Goal: Task Accomplishment & Management: Use online tool/utility

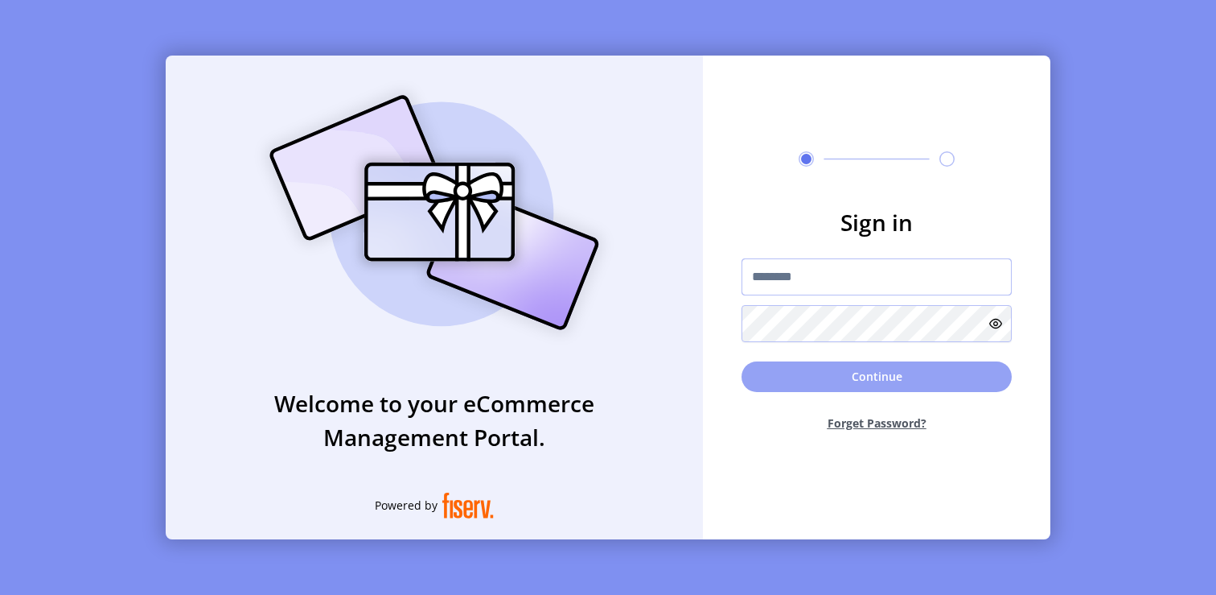
type input "*********"
click at [818, 374] on button "Continue" at bounding box center [877, 376] width 270 height 31
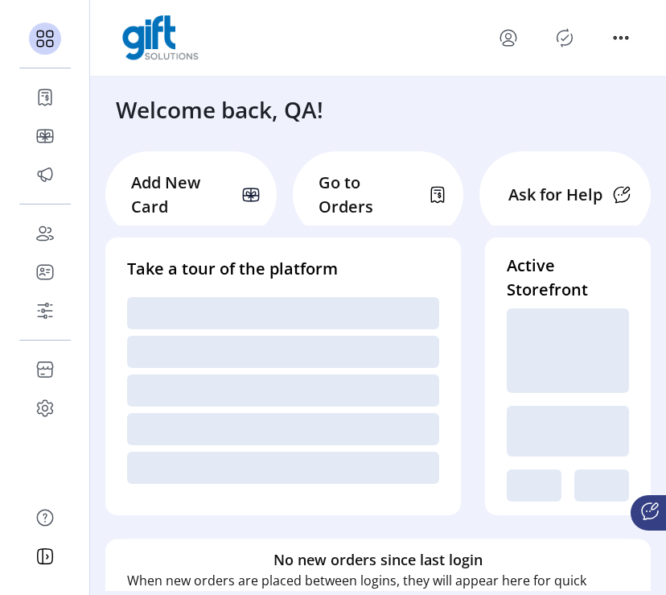
click at [561, 40] on icon "Publisher Panel" at bounding box center [565, 38] width 26 height 26
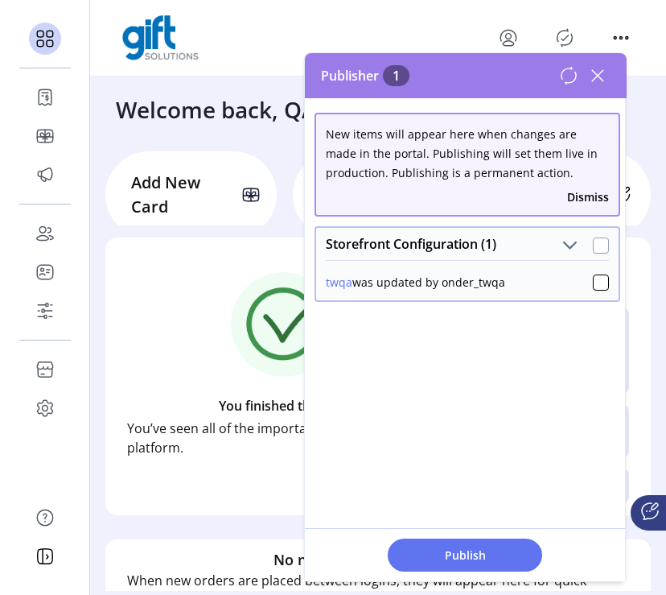
click at [593, 245] on div at bounding box center [601, 245] width 16 height 16
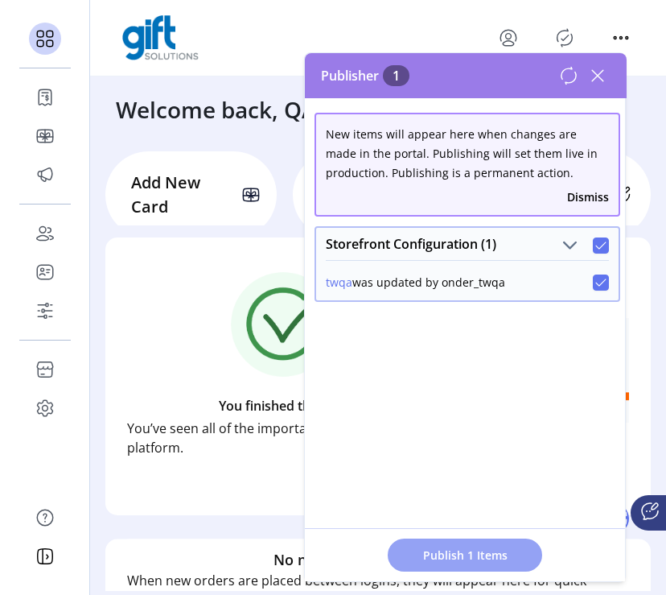
click at [479, 550] on span "Publish 1 Items" at bounding box center [465, 554] width 113 height 17
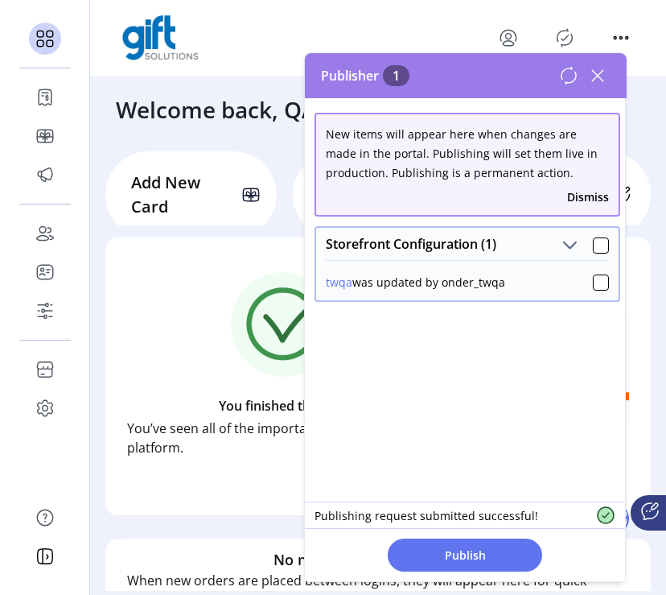
click at [570, 76] on icon at bounding box center [568, 75] width 19 height 19
click at [593, 246] on div at bounding box center [601, 245] width 16 height 16
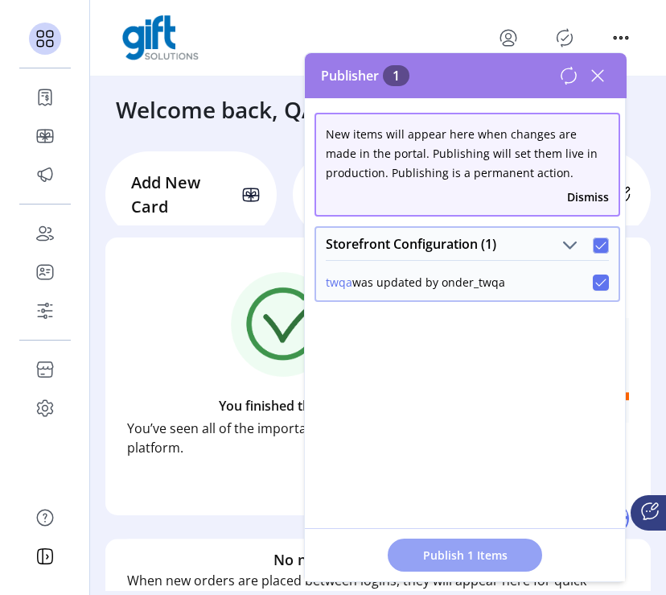
click at [458, 548] on span "Publish 1 Items" at bounding box center [465, 554] width 113 height 17
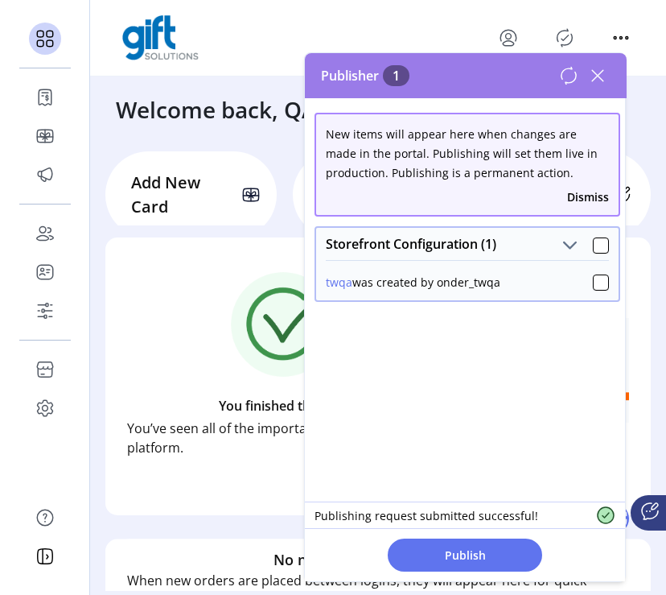
click at [567, 74] on icon at bounding box center [568, 75] width 19 height 19
click at [593, 246] on div at bounding box center [601, 245] width 16 height 16
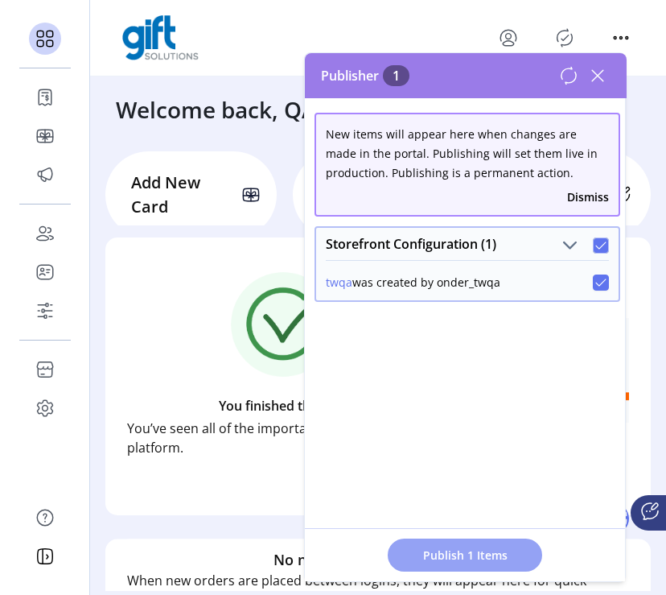
click at [467, 559] on span "Publish 1 Items" at bounding box center [465, 554] width 113 height 17
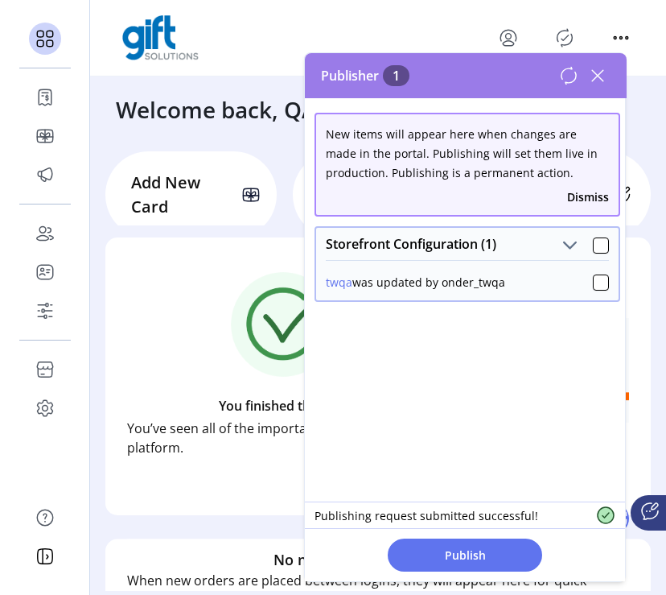
click at [567, 72] on icon at bounding box center [568, 75] width 19 height 19
click at [597, 75] on icon at bounding box center [597, 75] width 11 height 11
